Goal: Task Accomplishment & Management: Manage account settings

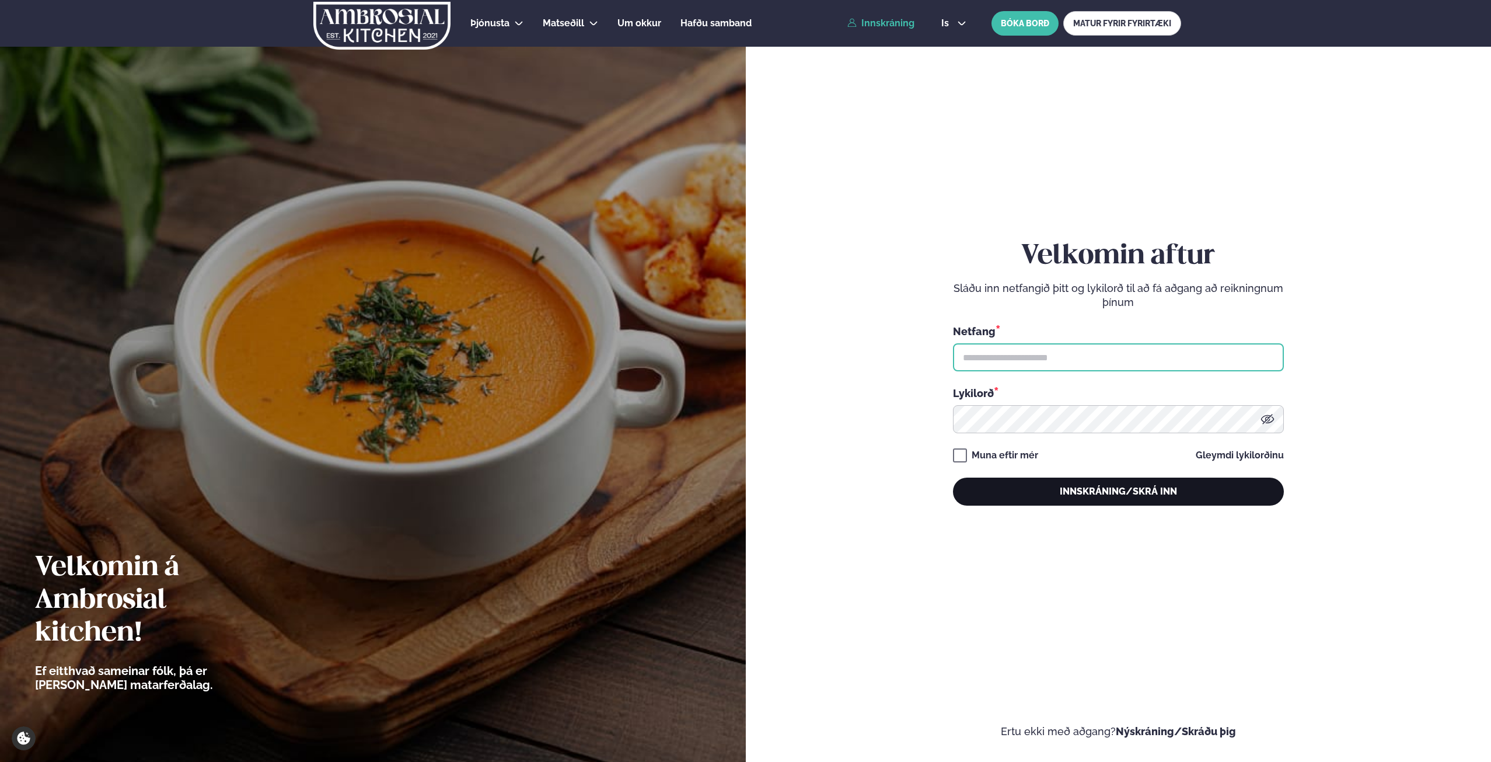
type input "**********"
click at [1126, 490] on button "Innskráning/Skrá inn" at bounding box center [1118, 492] width 331 height 28
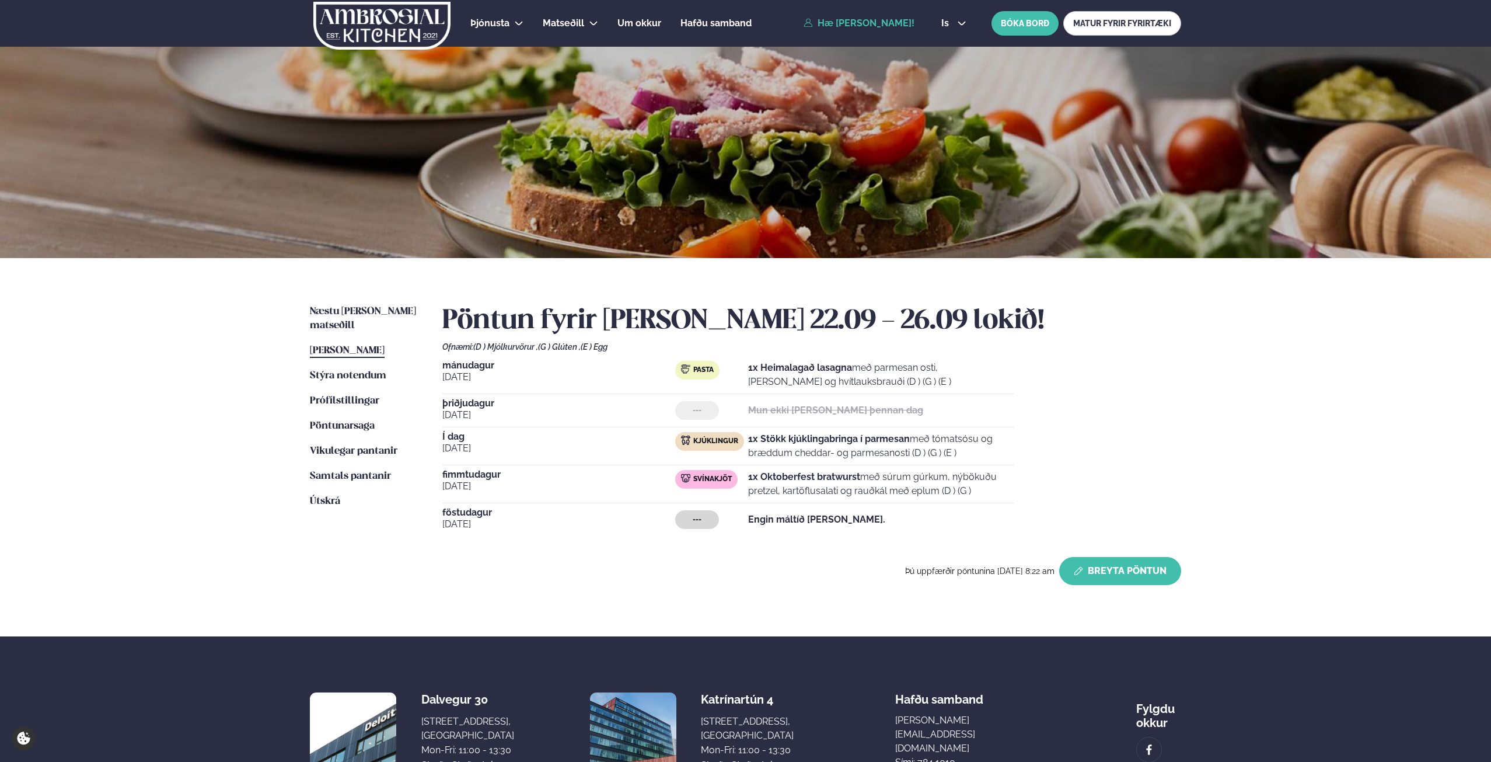
click at [1109, 570] on button "Breyta Pöntun" at bounding box center [1121, 571] width 122 height 28
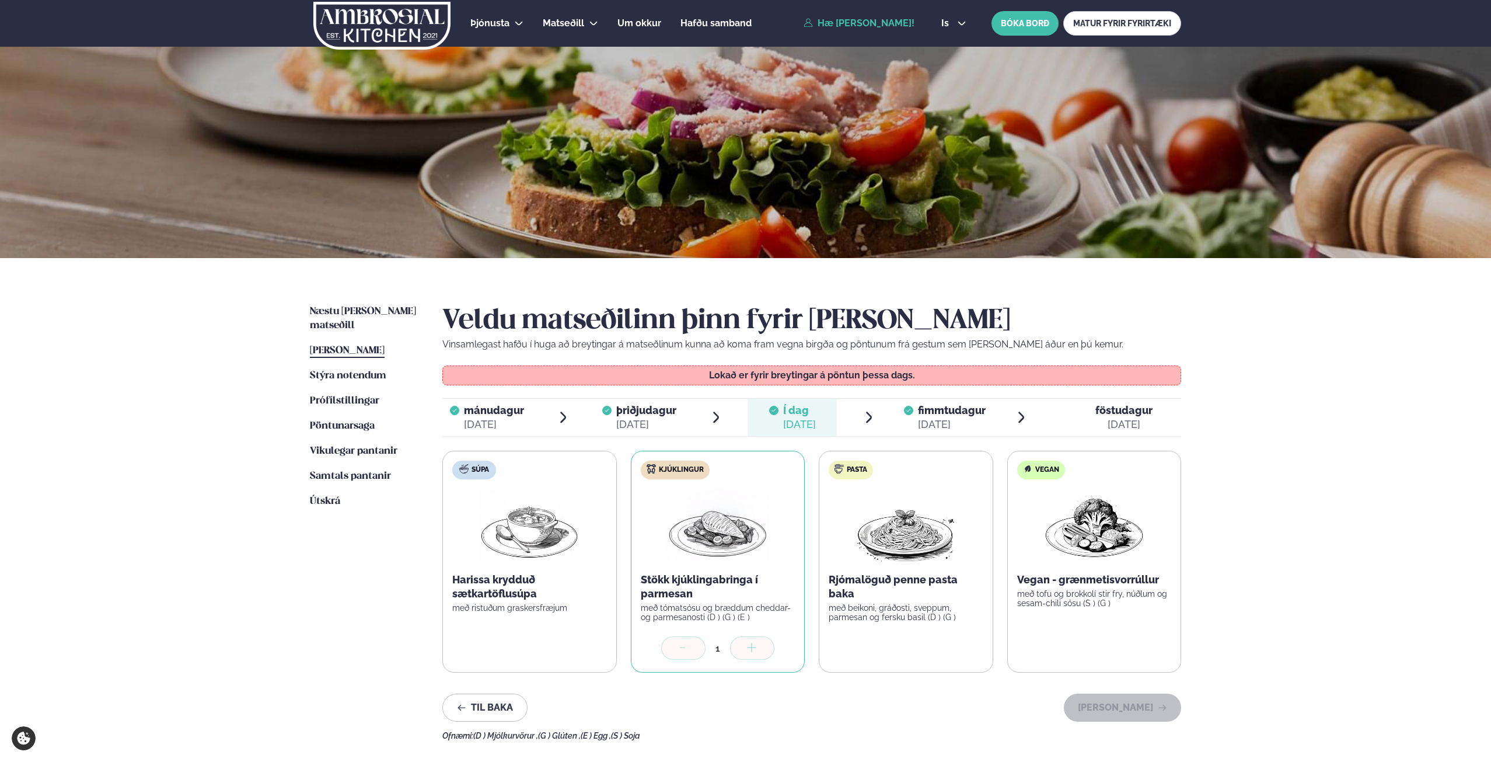
click at [943, 417] on div "[DATE]" at bounding box center [952, 424] width 68 height 14
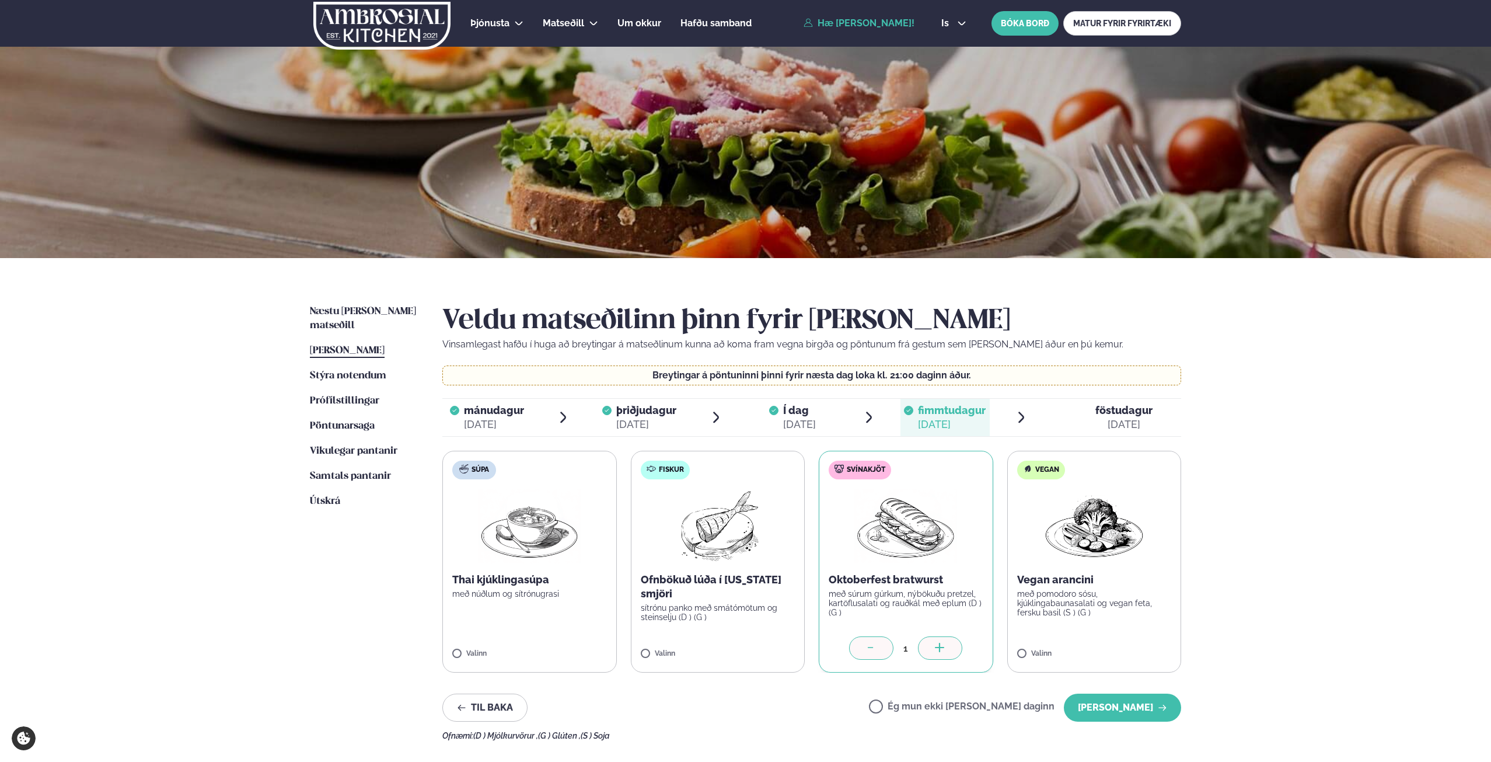
click at [977, 703] on label "Ég mun ekki [PERSON_NAME] daginn" at bounding box center [962, 708] width 186 height 12
click at [1120, 706] on button "[PERSON_NAME]" at bounding box center [1122, 707] width 117 height 28
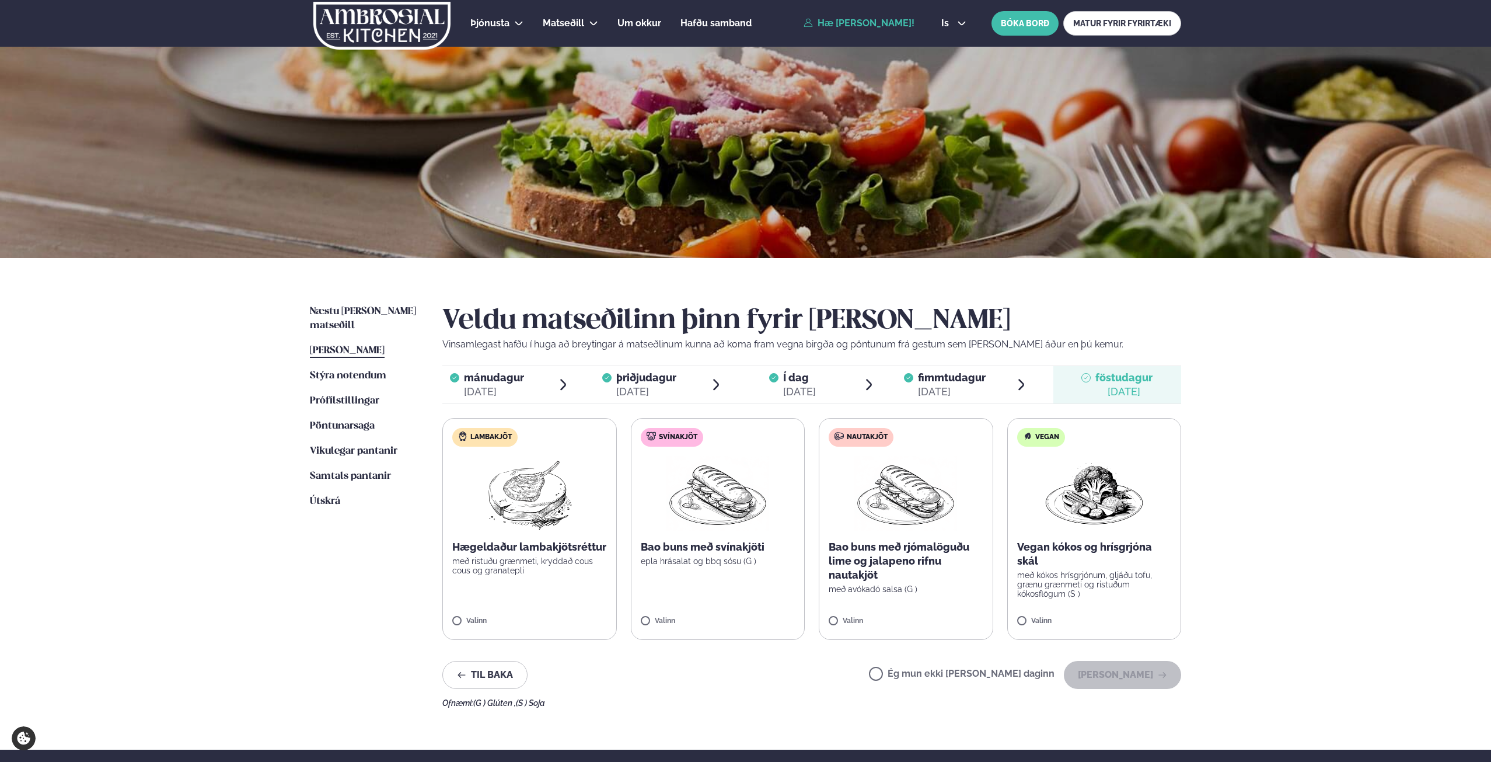
click at [954, 670] on label "Ég mun ekki [PERSON_NAME] daginn" at bounding box center [962, 675] width 186 height 12
click at [1069, 685] on div "Ég mun ekki [PERSON_NAME] daginn [PERSON_NAME]" at bounding box center [1025, 675] width 312 height 28
click at [1095, 681] on button "[PERSON_NAME]" at bounding box center [1122, 675] width 117 height 28
